Goal: Information Seeking & Learning: Compare options

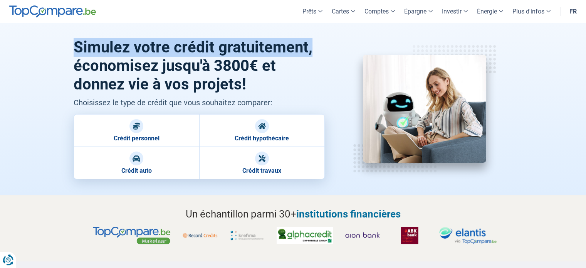
drag, startPoint x: 74, startPoint y: 47, endPoint x: 311, endPoint y: 43, distance: 237.3
click at [311, 43] on h1 "Simulez votre crédit gratuitement, économisez jusqu'à 3800€ et donnez vie à vos…" at bounding box center [199, 65] width 251 height 55
click at [308, 45] on h1 "Simulez votre crédit gratuitement, économisez jusqu'à 3800€ et donnez vie à vos…" at bounding box center [199, 65] width 251 height 55
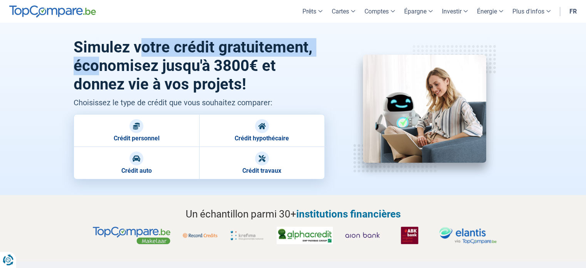
drag, startPoint x: 102, startPoint y: 59, endPoint x: 140, endPoint y: 56, distance: 38.6
click at [140, 56] on h1 "Simulez votre crédit gratuitement, économisez jusqu'à 3800€ et donnez vie à vos…" at bounding box center [199, 65] width 251 height 55
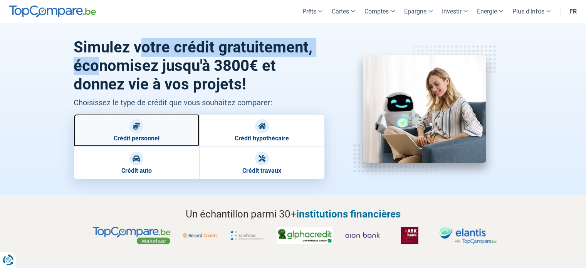
click at [142, 132] on link "Crédit personnel" at bounding box center [137, 130] width 126 height 32
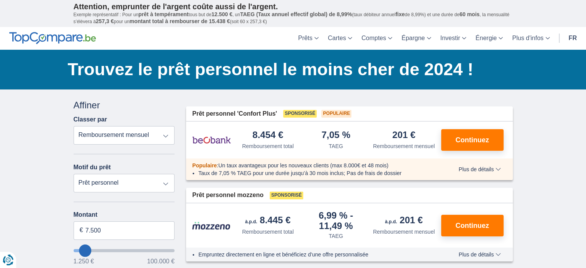
drag, startPoint x: 0, startPoint y: 0, endPoint x: 163, endPoint y: 136, distance: 212.2
click at [163, 136] on select "Remboursement total TAEG Remboursement mensuel" at bounding box center [124, 135] width 101 height 18
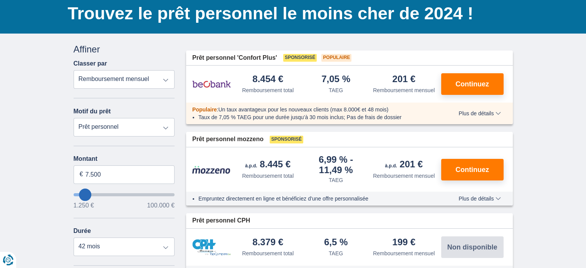
scroll to position [77, 0]
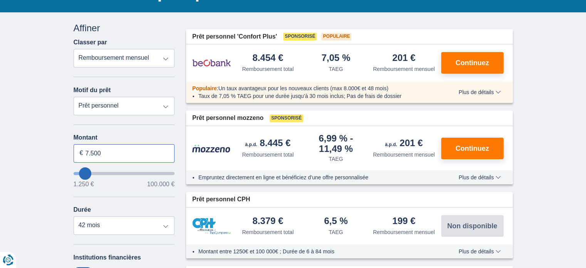
drag, startPoint x: 92, startPoint y: 154, endPoint x: 79, endPoint y: 154, distance: 13.1
click at [79, 154] on div "7.500 €" at bounding box center [124, 153] width 101 height 18
type input "8.000"
type input "8250"
select select "48"
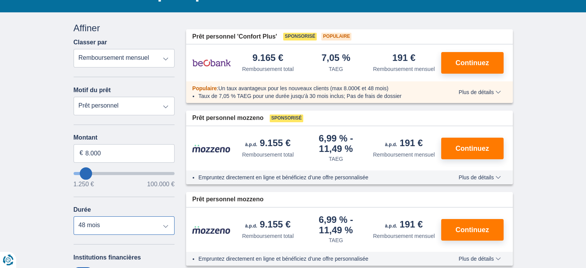
type input "8250"
select select "24"
click at [74, 217] on select "12 mois 18 mois 24 mois 30 mois 36 mois 42 mois 48 mois" at bounding box center [124, 225] width 101 height 18
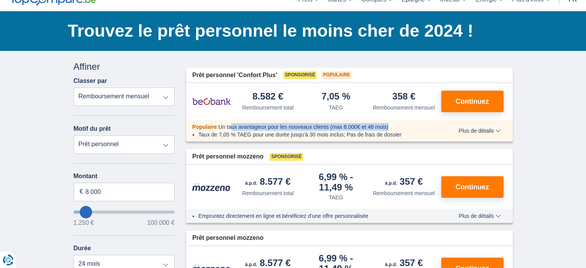
drag, startPoint x: 231, startPoint y: 124, endPoint x: 392, endPoint y: 126, distance: 161.4
click at [392, 126] on div "Populaire : Un taux avantageux pour les nouveaux clients (max 8.000€ et 48 mois)" at bounding box center [314, 127] width 256 height 8
drag, startPoint x: 394, startPoint y: 134, endPoint x: 361, endPoint y: 135, distance: 33.1
click at [361, 135] on li "Taux de 7,05 % TAEG pour une durée jusqu’à 30 mois inclus; Pas de frais de doss…" at bounding box center [317, 135] width 238 height 8
click at [408, 134] on li "Taux de 7,05 % TAEG pour une durée jusqu’à 30 mois inclus; Pas de frais de doss…" at bounding box center [317, 135] width 238 height 8
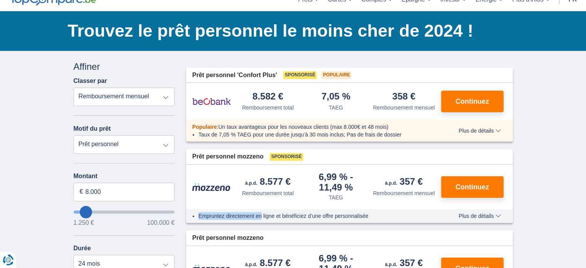
drag, startPoint x: 197, startPoint y: 218, endPoint x: 258, endPoint y: 168, distance: 79.3
click at [264, 214] on ul "Empruntez directement en ligne et bénéficiez d’une offre personnalisée" at bounding box center [314, 216] width 244 height 8
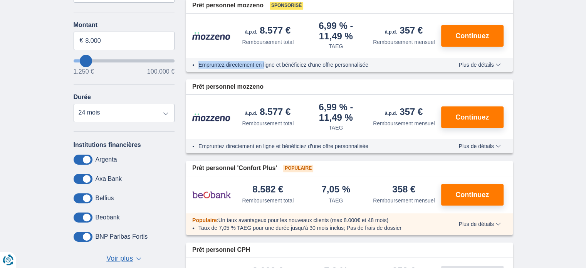
scroll to position [193, 0]
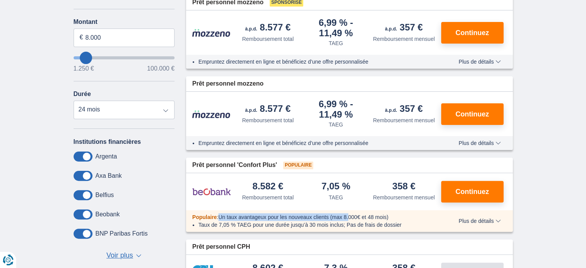
drag, startPoint x: 220, startPoint y: 218, endPoint x: 348, endPoint y: 220, distance: 128.3
click at [348, 220] on span "Un taux avantageux pour les nouveaux clients (max 8.000€ et 48 mois)" at bounding box center [303, 217] width 170 height 6
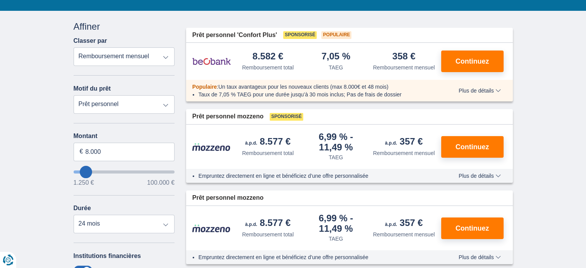
scroll to position [77, 0]
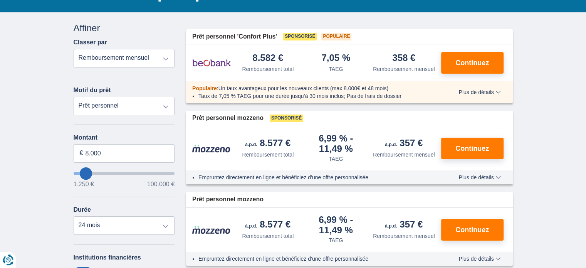
click at [371, 69] on div "358 € Remboursement mensuel" at bounding box center [404, 63] width 68 height 20
click at [373, 69] on div "Remboursement mensuel" at bounding box center [404, 69] width 62 height 8
drag, startPoint x: 374, startPoint y: 68, endPoint x: 434, endPoint y: 66, distance: 60.1
click at [434, 66] on div "Remboursement mensuel" at bounding box center [404, 69] width 62 height 8
click at [431, 69] on div "Remboursement mensuel" at bounding box center [404, 69] width 62 height 8
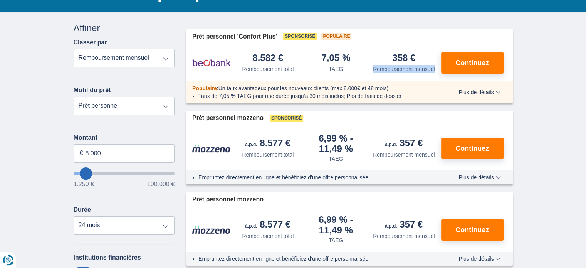
drag, startPoint x: 434, startPoint y: 69, endPoint x: 370, endPoint y: 69, distance: 63.5
click at [370, 69] on div "358 € Remboursement mensuel" at bounding box center [404, 63] width 68 height 20
drag, startPoint x: 374, startPoint y: 67, endPoint x: 419, endPoint y: 77, distance: 46.4
click at [437, 71] on div "358 € Remboursement mensuel" at bounding box center [404, 63] width 68 height 20
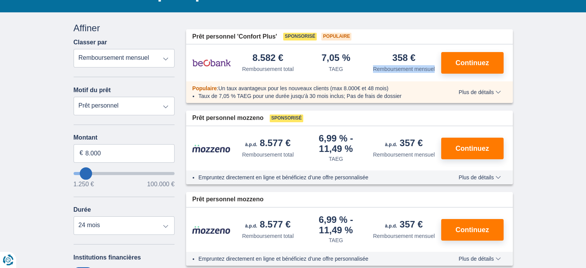
drag, startPoint x: 191, startPoint y: 37, endPoint x: 372, endPoint y: 32, distance: 181.1
click at [367, 32] on div "Prêt personnel 'Confort Plus' Sponsorisé Populaire" at bounding box center [349, 36] width 327 height 15
drag, startPoint x: 423, startPoint y: 67, endPoint x: 233, endPoint y: 49, distance: 190.7
click at [233, 49] on div "8.582 € Remboursement total 7,05 %" at bounding box center [349, 62] width 327 height 37
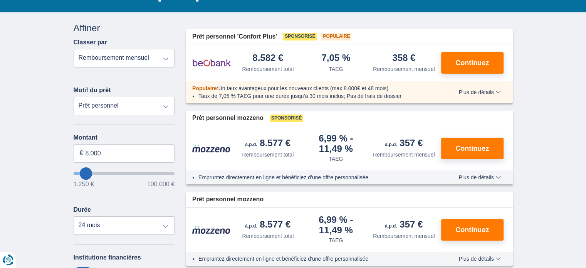
click at [258, 54] on div "8.582 €" at bounding box center [267, 58] width 31 height 10
drag, startPoint x: 279, startPoint y: 57, endPoint x: 368, endPoint y: 57, distance: 89.3
click at [367, 57] on div "8.582 € Remboursement total 7,05 %" at bounding box center [349, 62] width 327 height 37
click at [368, 57] on div "7,05 % TAEG" at bounding box center [336, 63] width 68 height 20
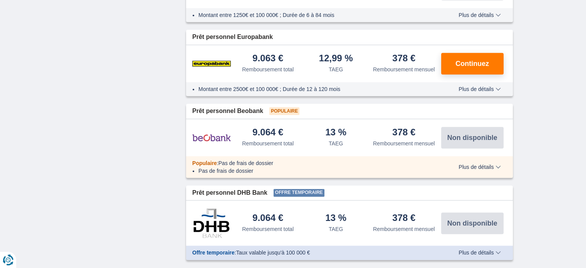
scroll to position [501, 0]
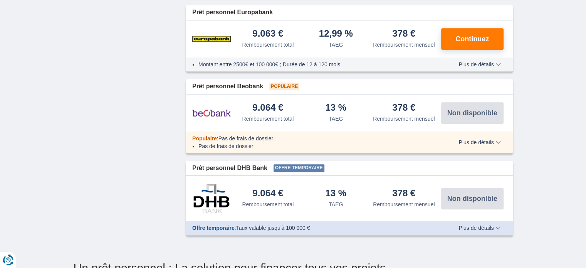
drag, startPoint x: 249, startPoint y: 102, endPoint x: 391, endPoint y: 123, distance: 143.2
click at [391, 123] on div "9.064 € Remboursement total 13 %" at bounding box center [349, 112] width 327 height 37
click at [374, 124] on div "9.064 € Remboursement total 13 %" at bounding box center [349, 112] width 327 height 37
drag, startPoint x: 368, startPoint y: 115, endPoint x: 437, endPoint y: 114, distance: 69.7
click at [440, 114] on div "9.064 € Remboursement total 13 %" at bounding box center [349, 112] width 327 height 37
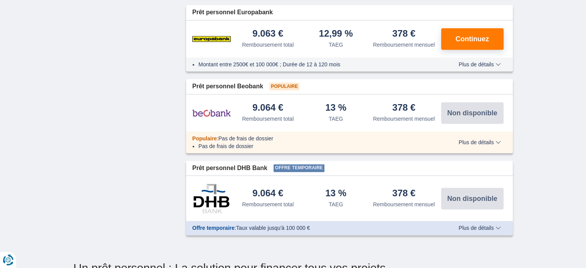
click at [434, 116] on div "378 € Remboursement mensuel" at bounding box center [404, 113] width 68 height 20
drag, startPoint x: 435, startPoint y: 117, endPoint x: 350, endPoint y: 112, distance: 85.3
click at [385, 107] on div "378 € Remboursement mensuel" at bounding box center [404, 113] width 68 height 20
drag, startPoint x: 253, startPoint y: 105, endPoint x: 295, endPoint y: 116, distance: 43.6
click at [296, 115] on div "9.064 € Remboursement total" at bounding box center [268, 113] width 68 height 20
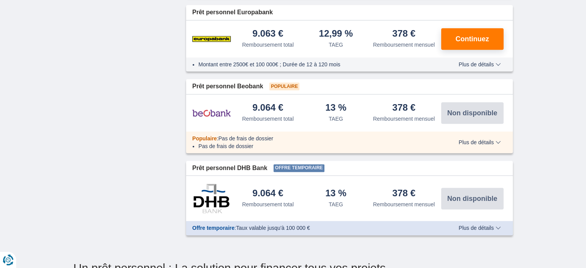
click at [294, 118] on div "9.064 € Remboursement total" at bounding box center [268, 113] width 68 height 20
